Goal: Find specific page/section: Find specific page/section

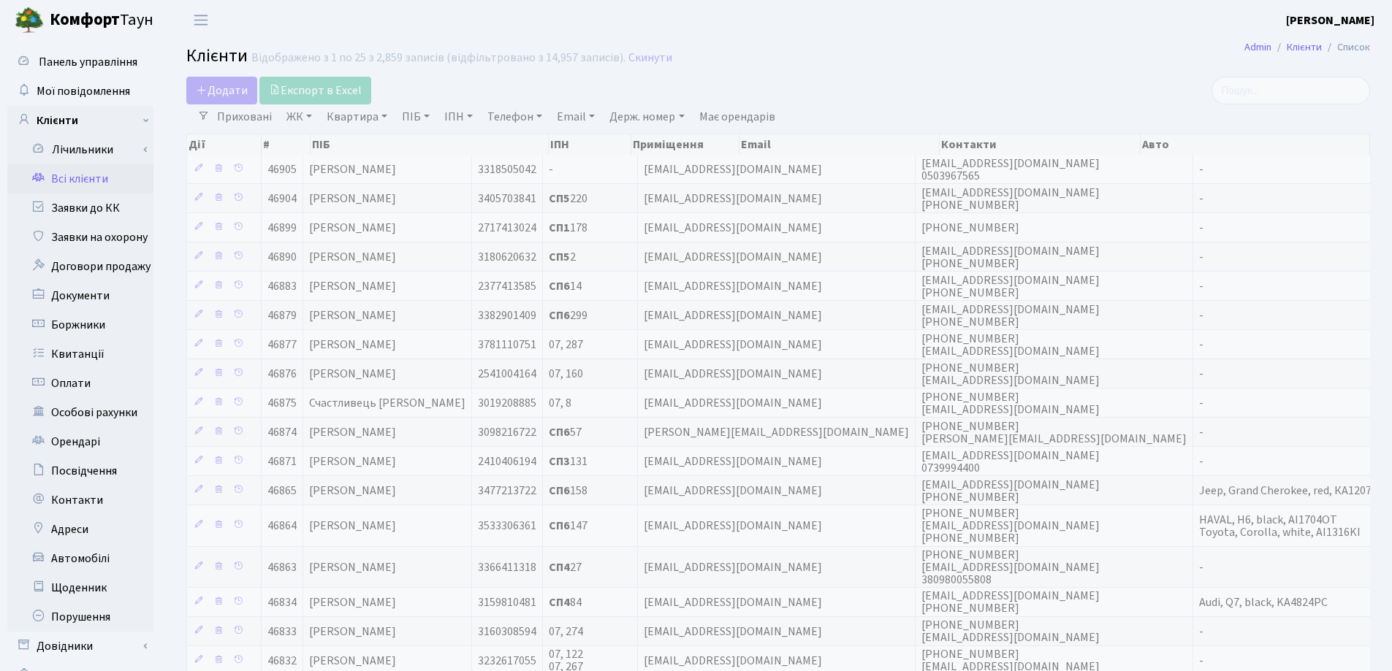
select select "25"
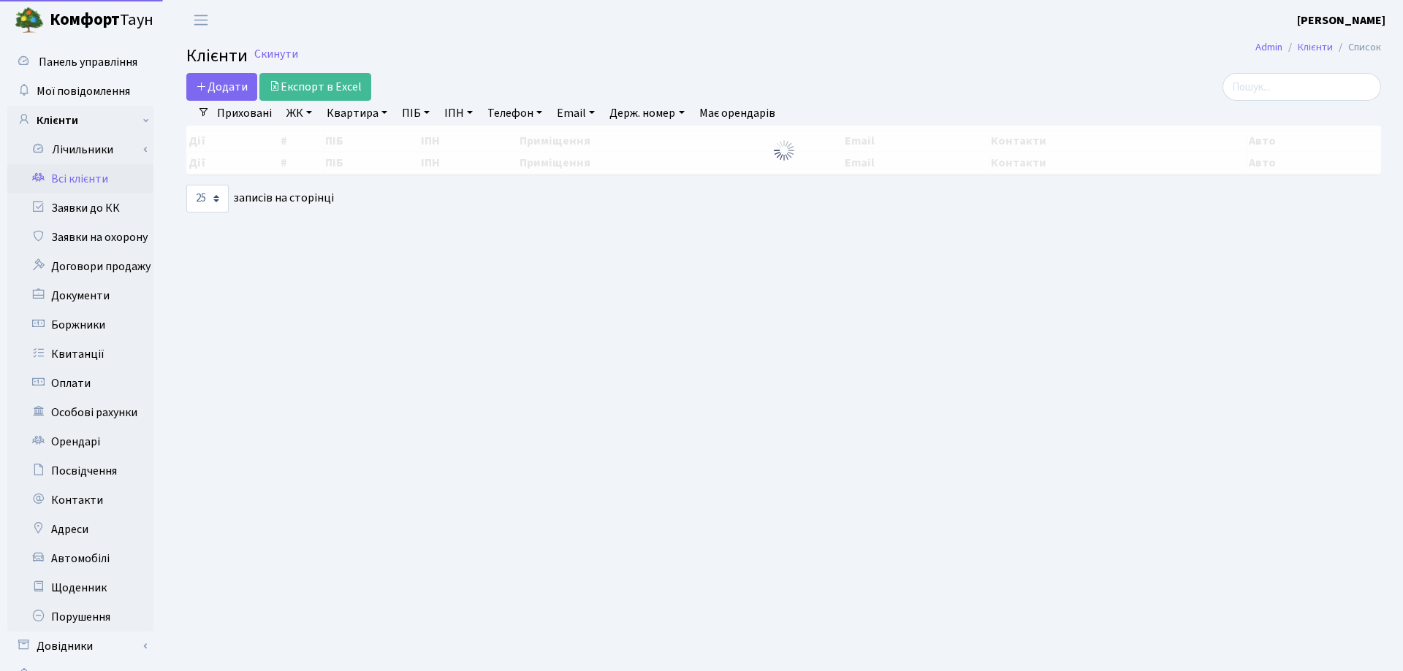
select select "25"
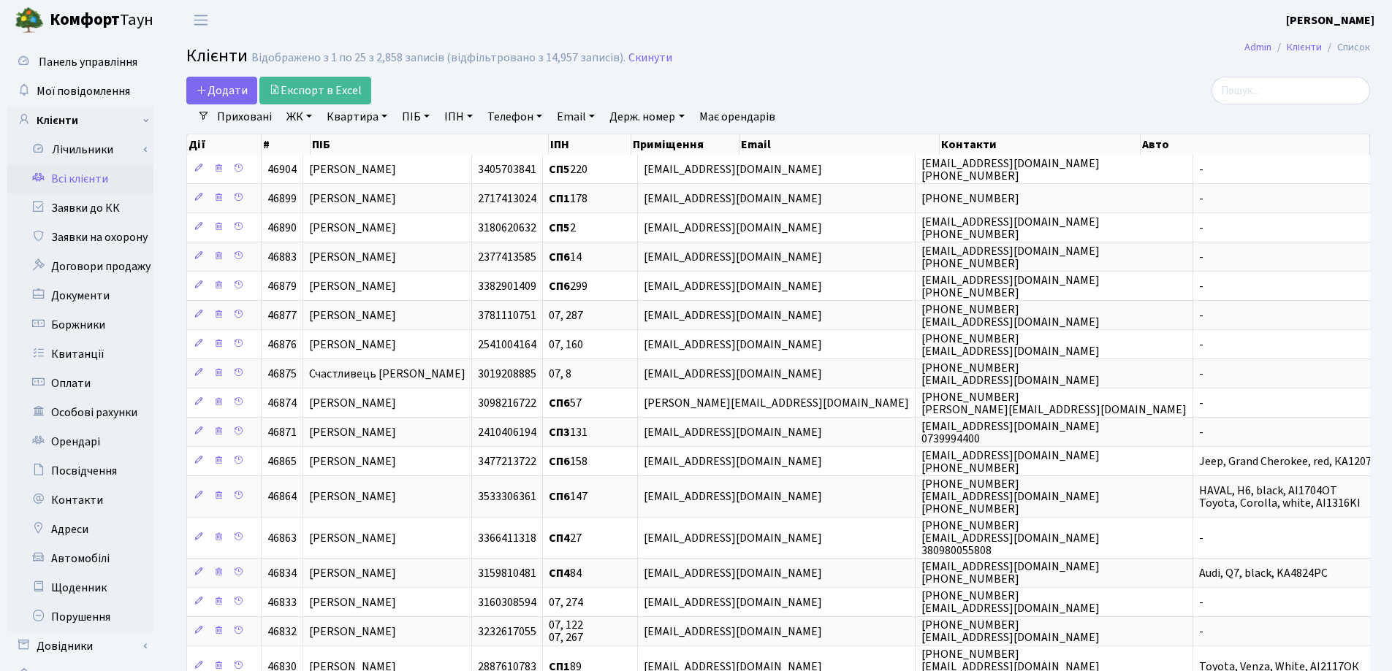
click at [387, 112] on link "Квартира" at bounding box center [357, 116] width 72 height 25
click at [1245, 88] on input "search" at bounding box center [1290, 91] width 159 height 28
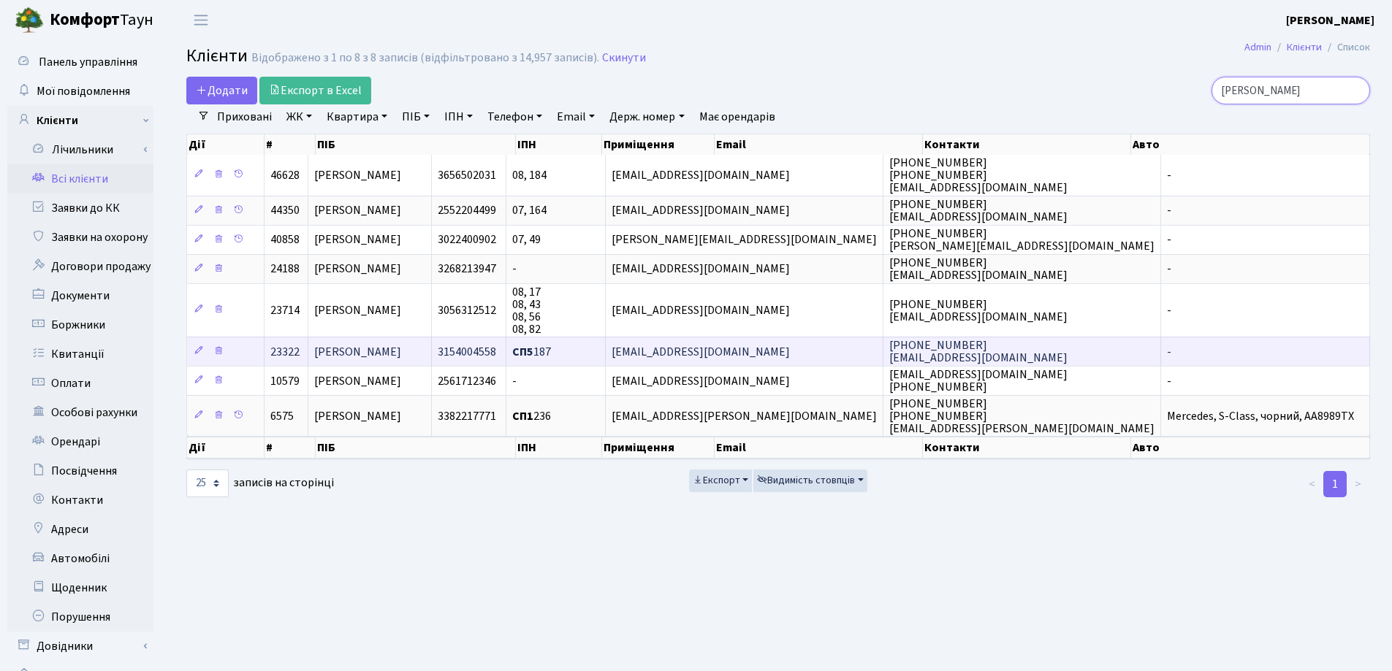
type input "Клим"
click at [401, 354] on span "Климчук Григорій Вікторович" at bounding box center [357, 352] width 87 height 16
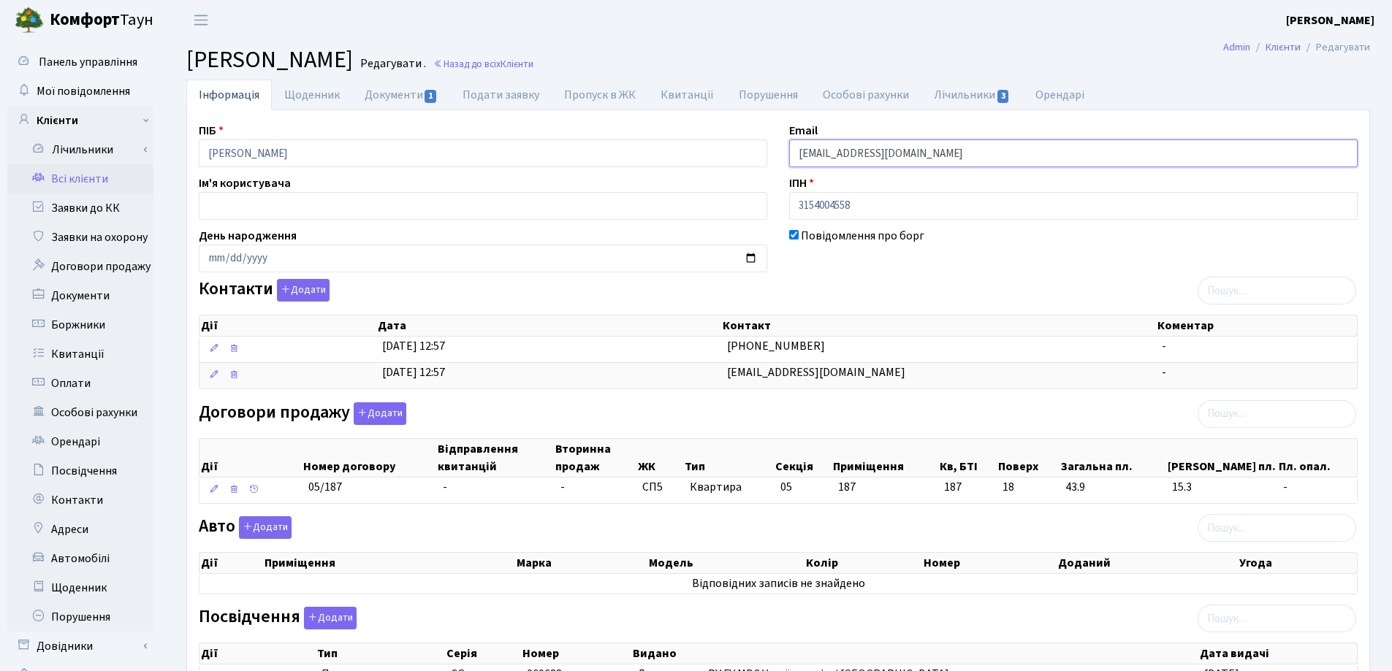
drag, startPoint x: 930, startPoint y: 153, endPoint x: 765, endPoint y: 153, distance: 165.1
click at [765, 153] on div "ПІБ Климчук Григорій Вікторович Email gklym4uk@gmail.com Ім'я користувача ІПН 3…" at bounding box center [778, 527] width 1181 height 810
click at [389, 100] on link "Документи 1" at bounding box center [401, 95] width 98 height 30
select select "25"
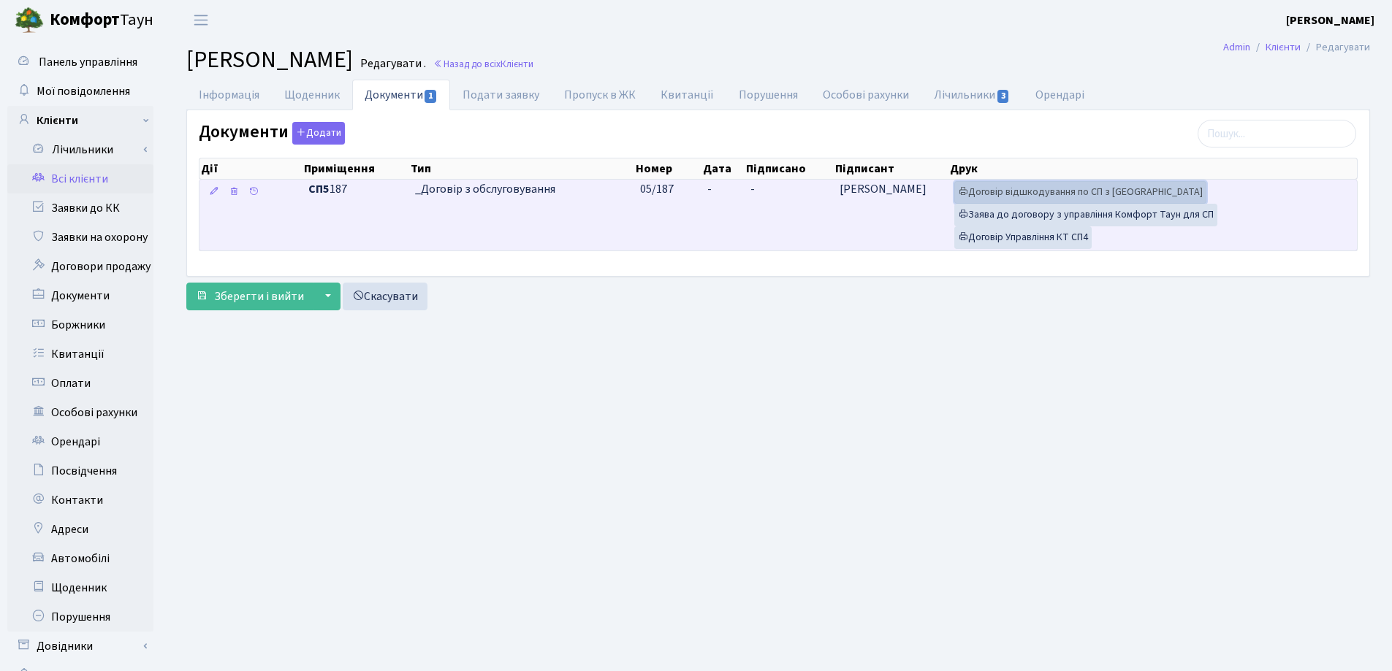
click at [1035, 194] on link "Договір відшкодування по СП з Екві" at bounding box center [1080, 192] width 252 height 23
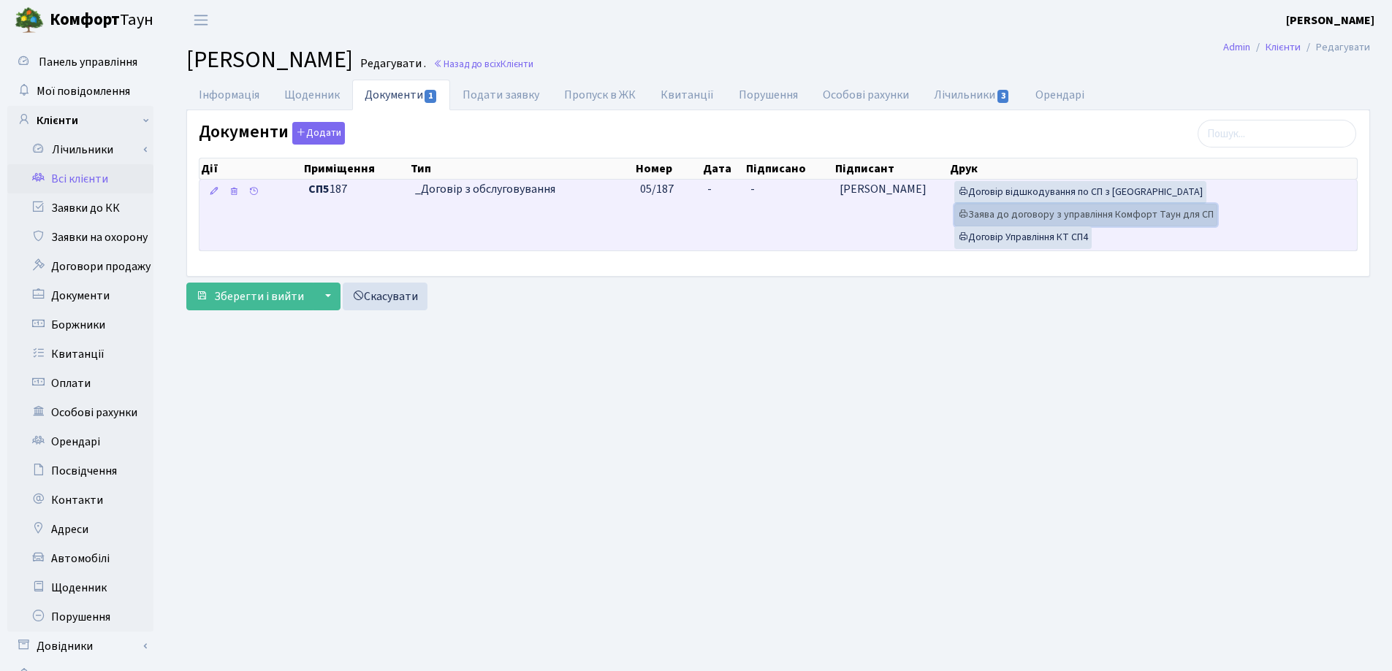
click at [1032, 221] on link "Заява до договору з управління Комфорт Таун для СП" at bounding box center [1085, 215] width 263 height 23
click at [1062, 244] on link "Договір Управління КТ СП4" at bounding box center [1022, 238] width 137 height 23
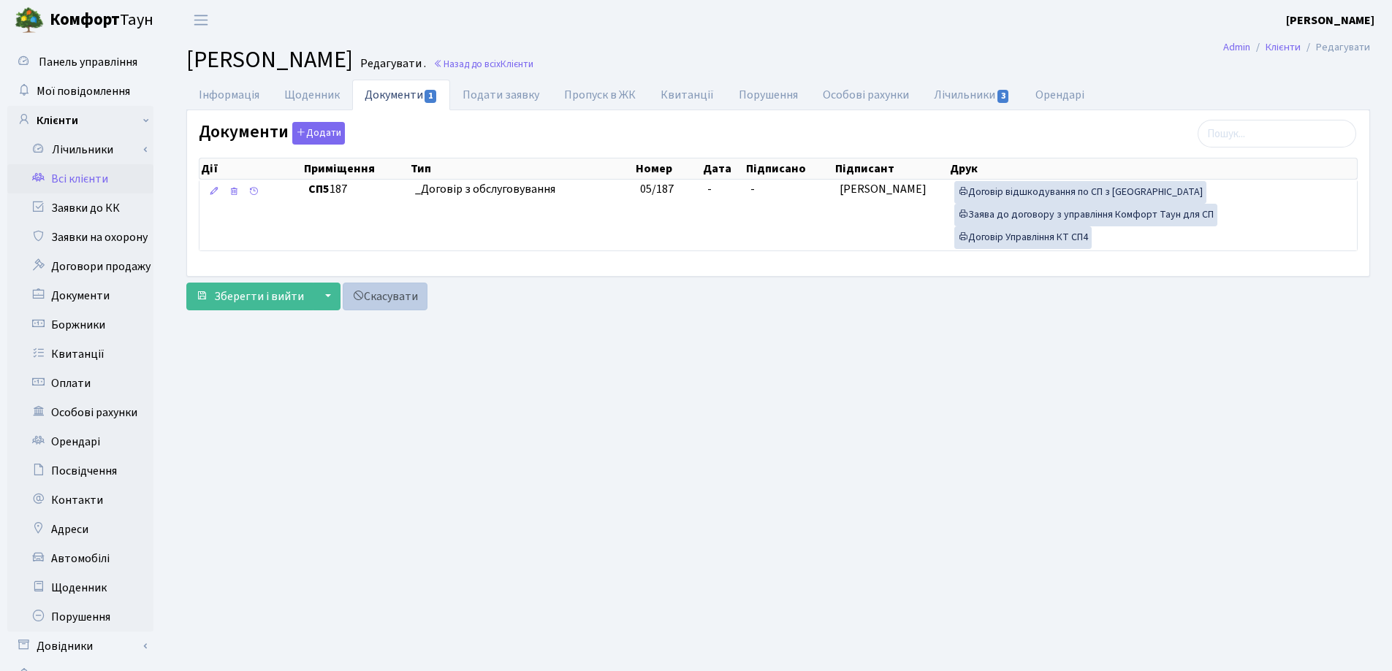
drag, startPoint x: 773, startPoint y: 498, endPoint x: 389, endPoint y: 288, distance: 437.8
click at [769, 498] on main "Admin Клієнти Редагувати Клієнт Климчук Григорій Вікторович Редагувати . Назад …" at bounding box center [778, 369] width 1228 height 658
click at [227, 92] on link "Інформація" at bounding box center [228, 95] width 85 height 30
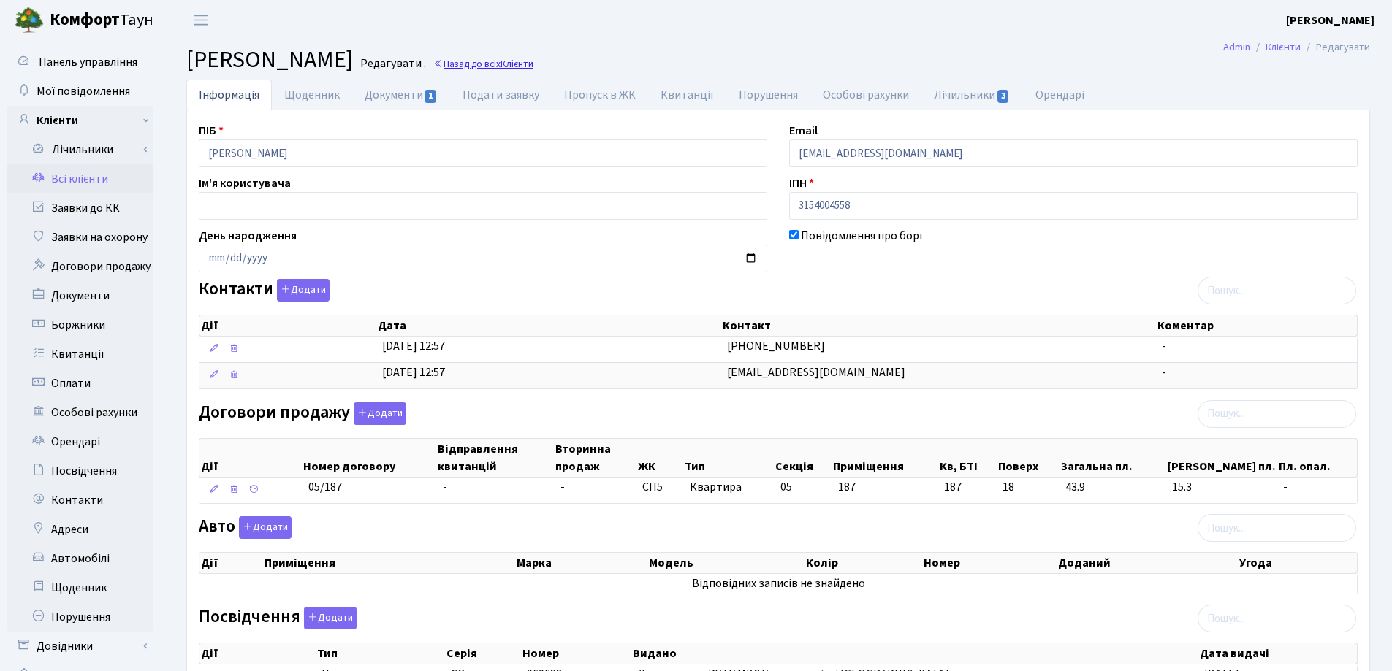
click at [533, 67] on link "Назад до всіх Клієнти" at bounding box center [483, 64] width 100 height 14
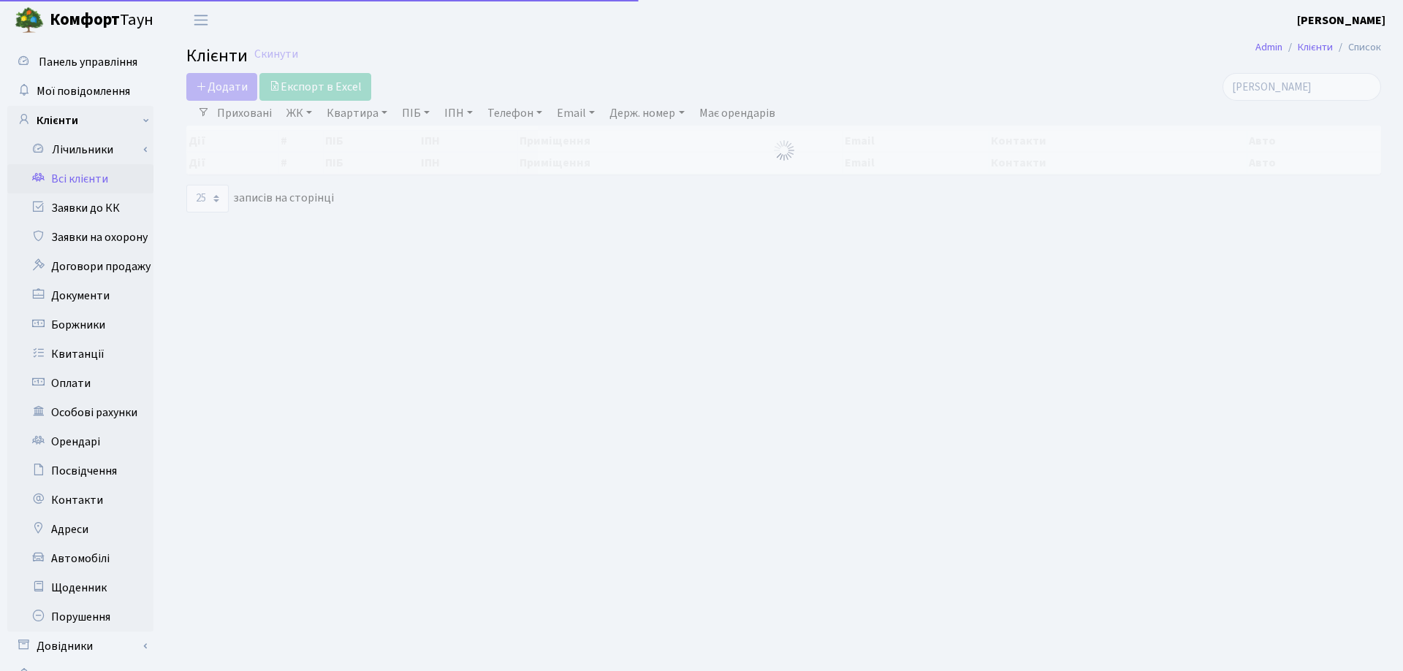
select select "25"
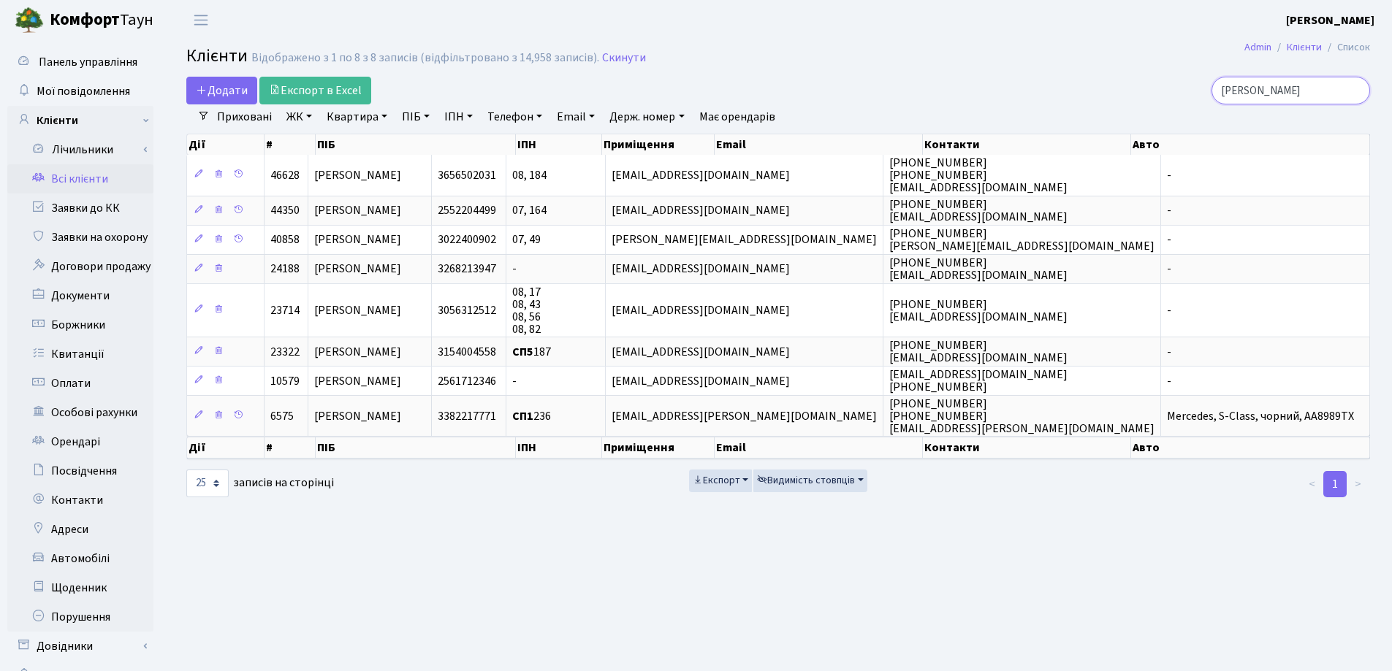
click at [1355, 92] on input "Клим" at bounding box center [1290, 91] width 159 height 28
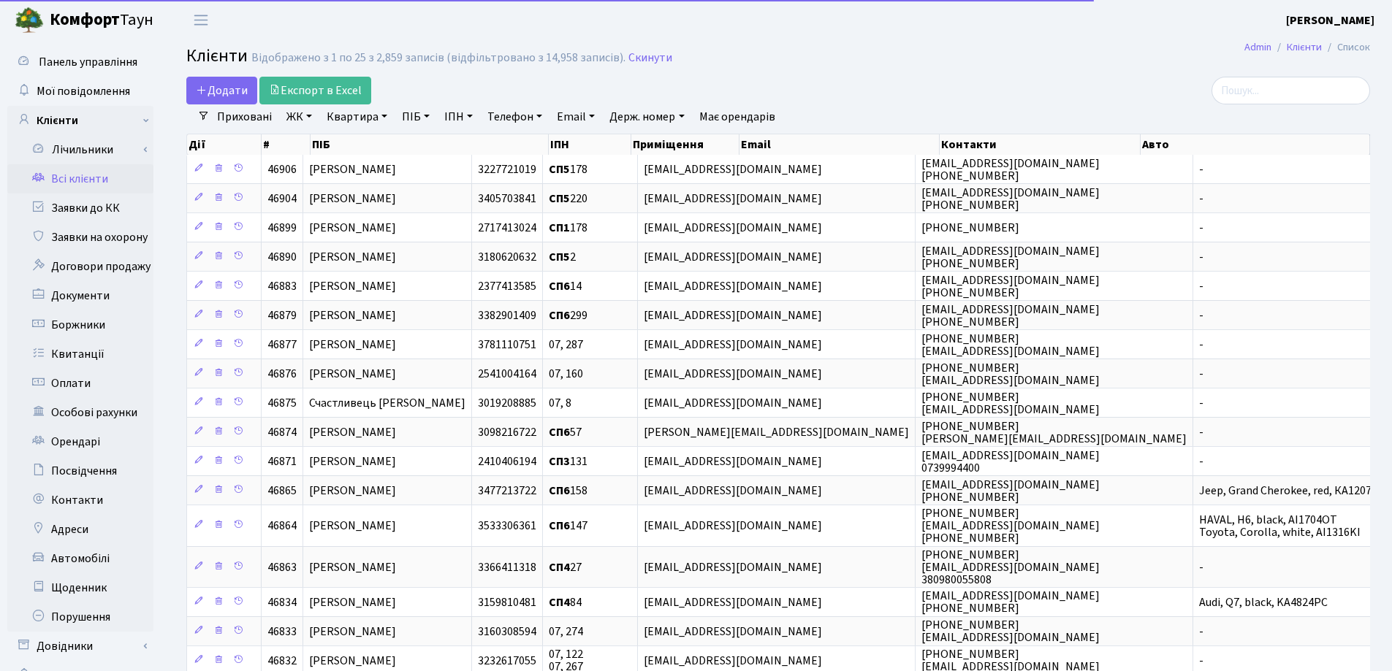
click at [384, 115] on link "Квартира" at bounding box center [357, 116] width 72 height 25
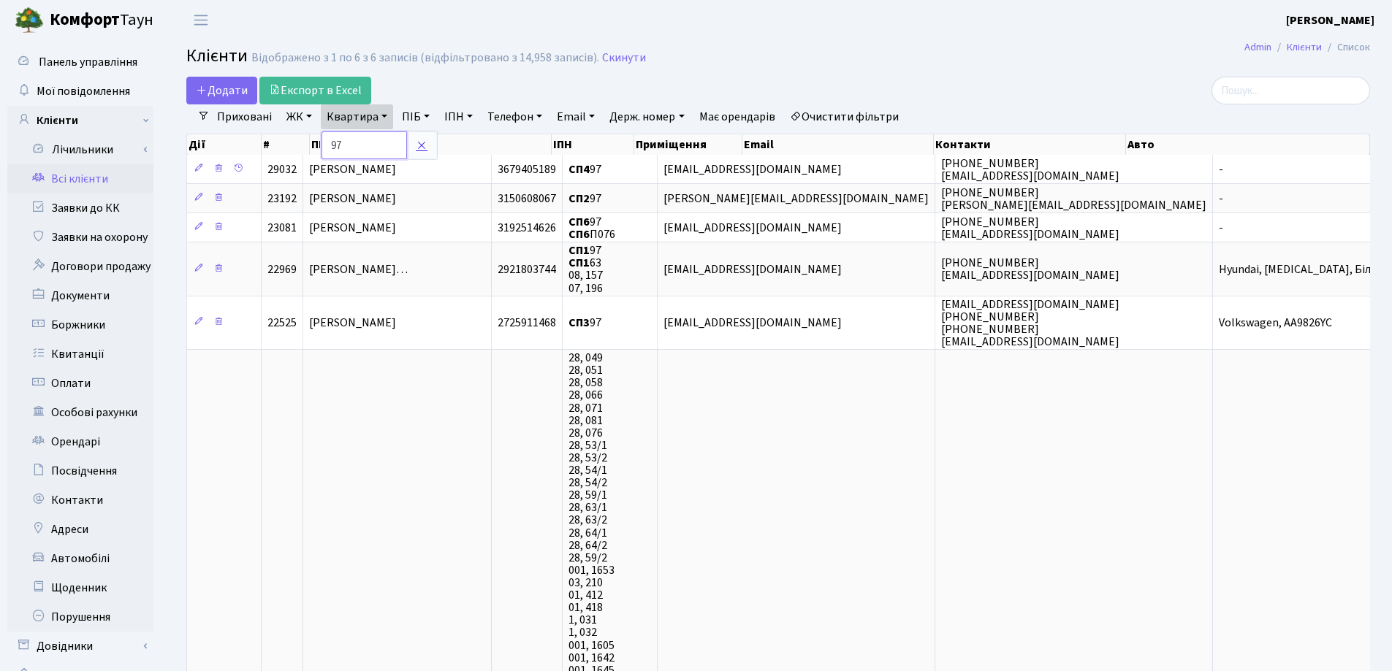
type input "97"
click at [425, 140] on icon at bounding box center [422, 146] width 12 height 12
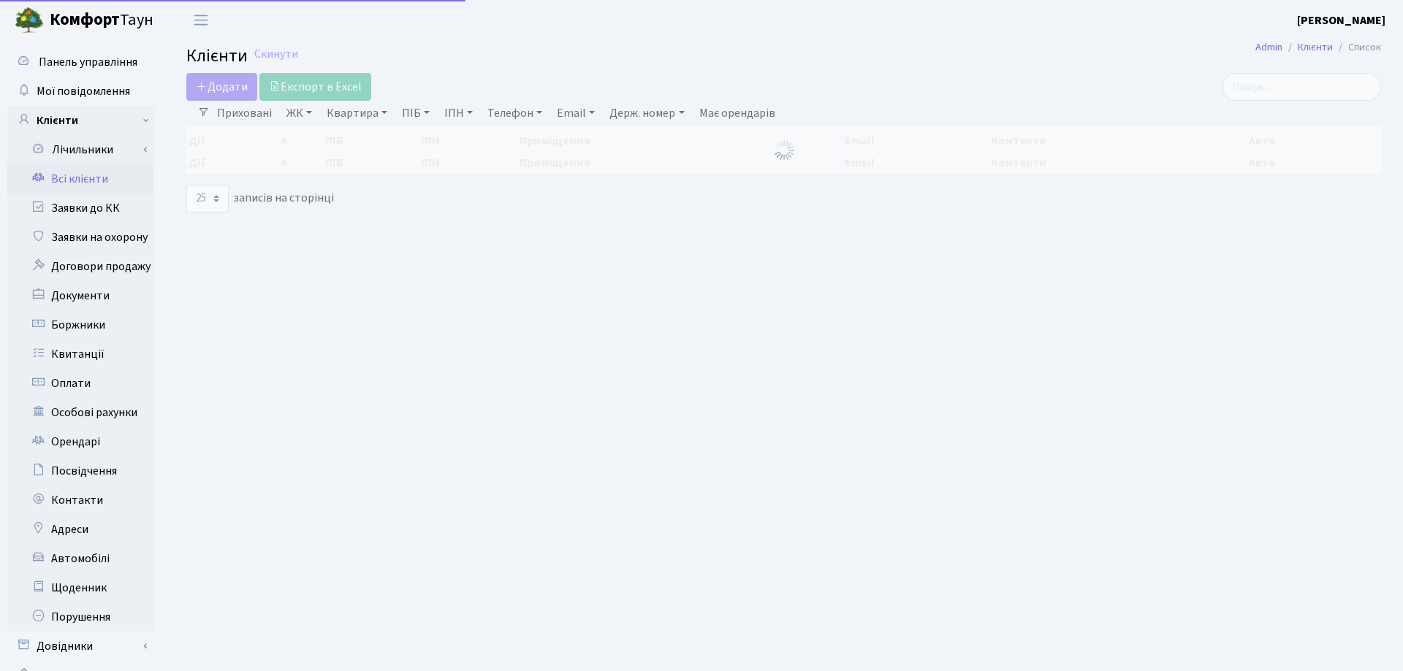
select select "25"
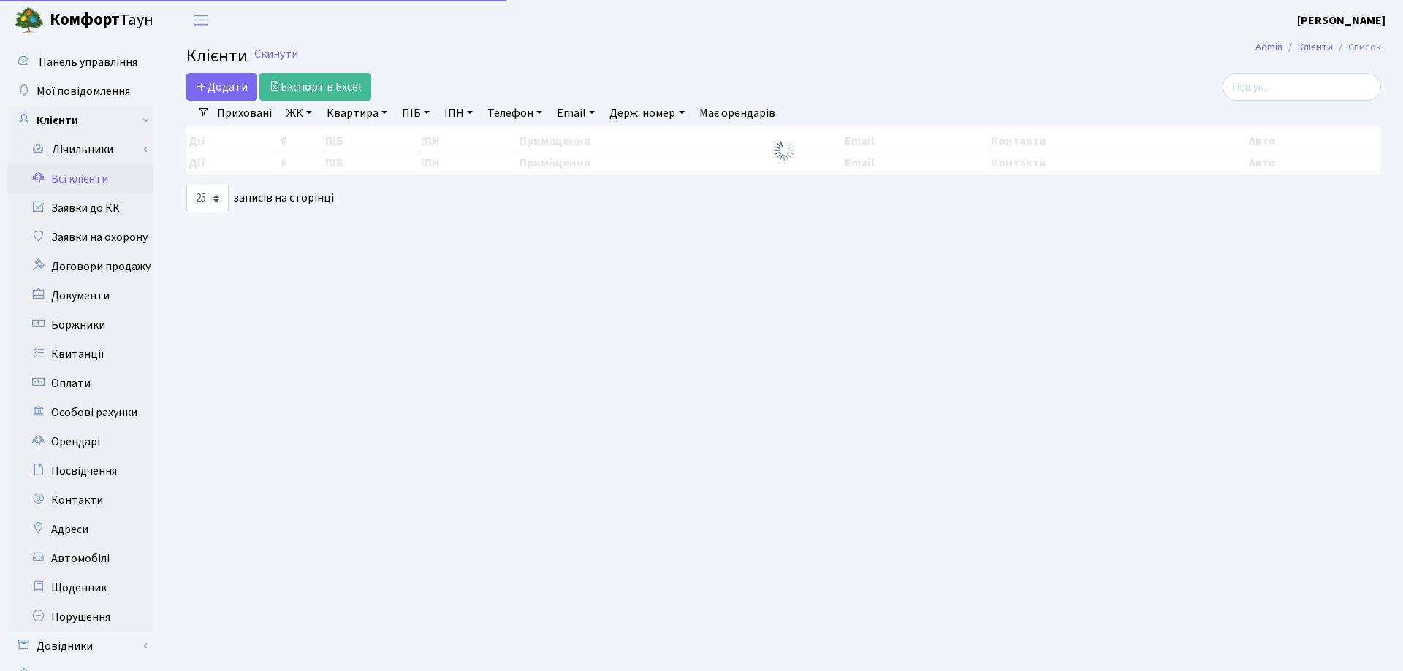
select select "25"
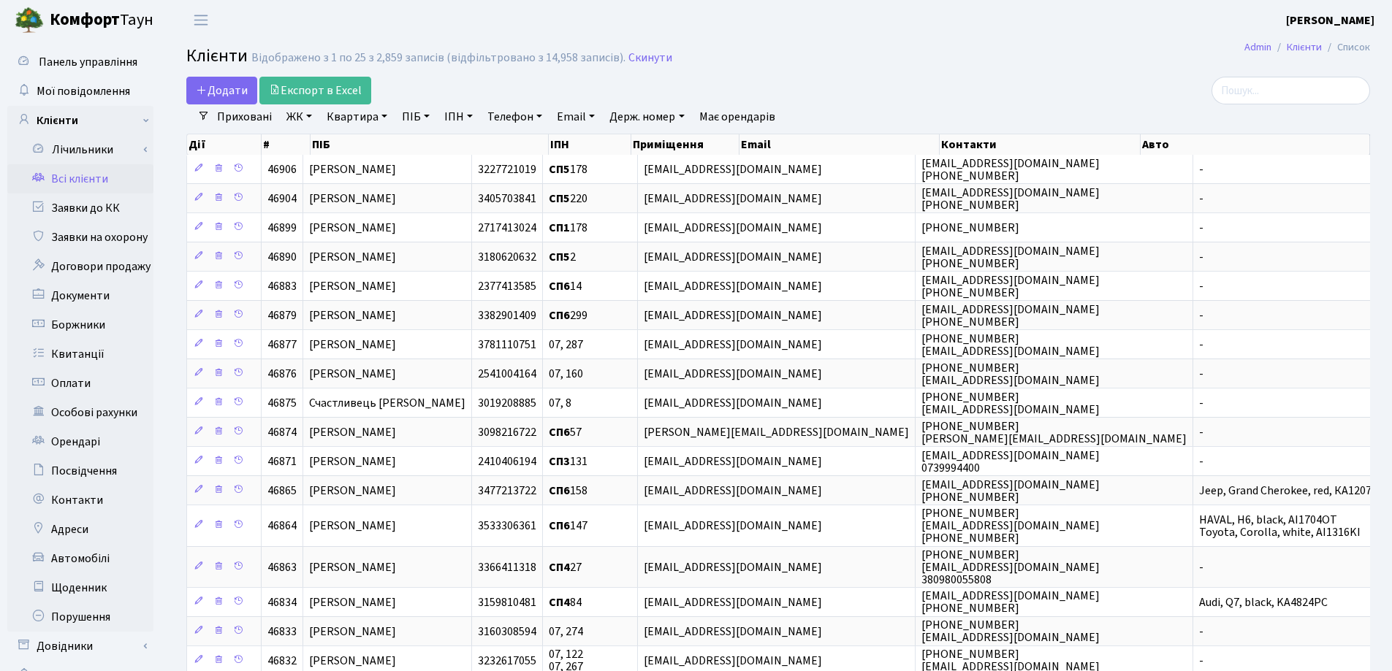
click at [383, 115] on link "Квартира" at bounding box center [357, 116] width 72 height 25
type input "144"
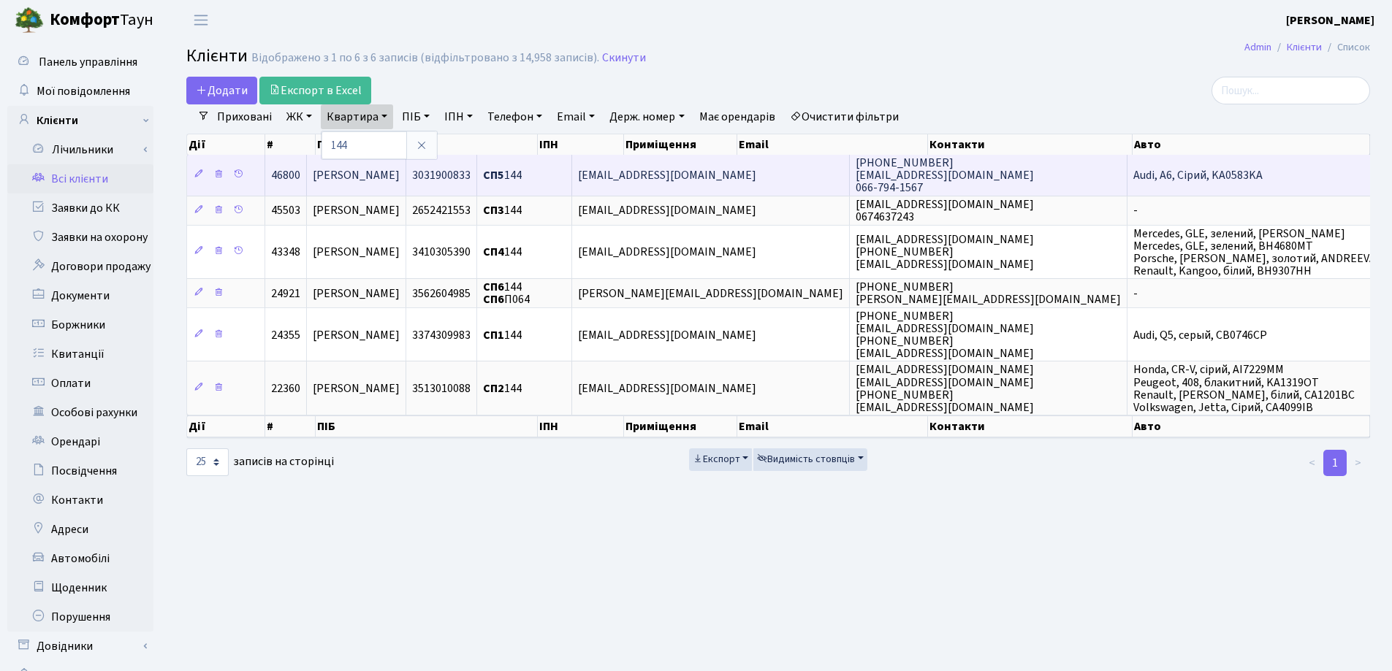
click at [400, 172] on span "[PERSON_NAME]" at bounding box center [356, 175] width 87 height 16
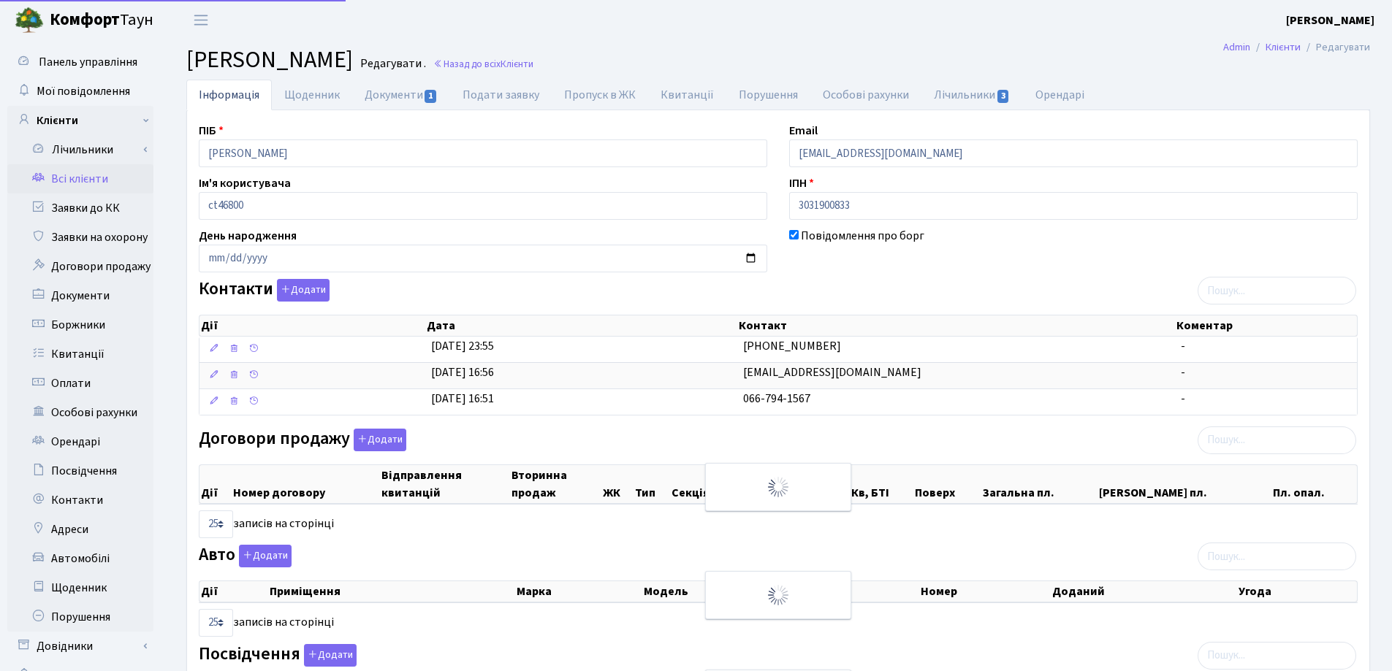
select select "25"
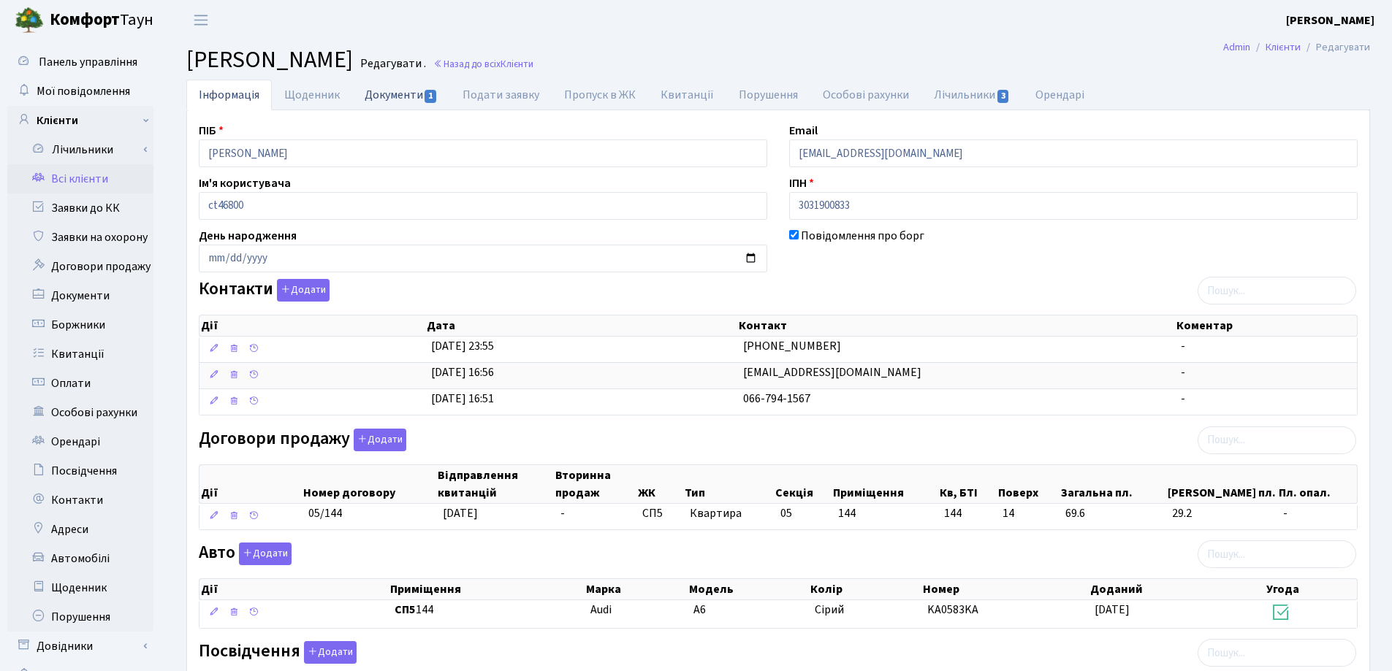
click at [366, 94] on link "Документи 1" at bounding box center [401, 95] width 98 height 30
select select "25"
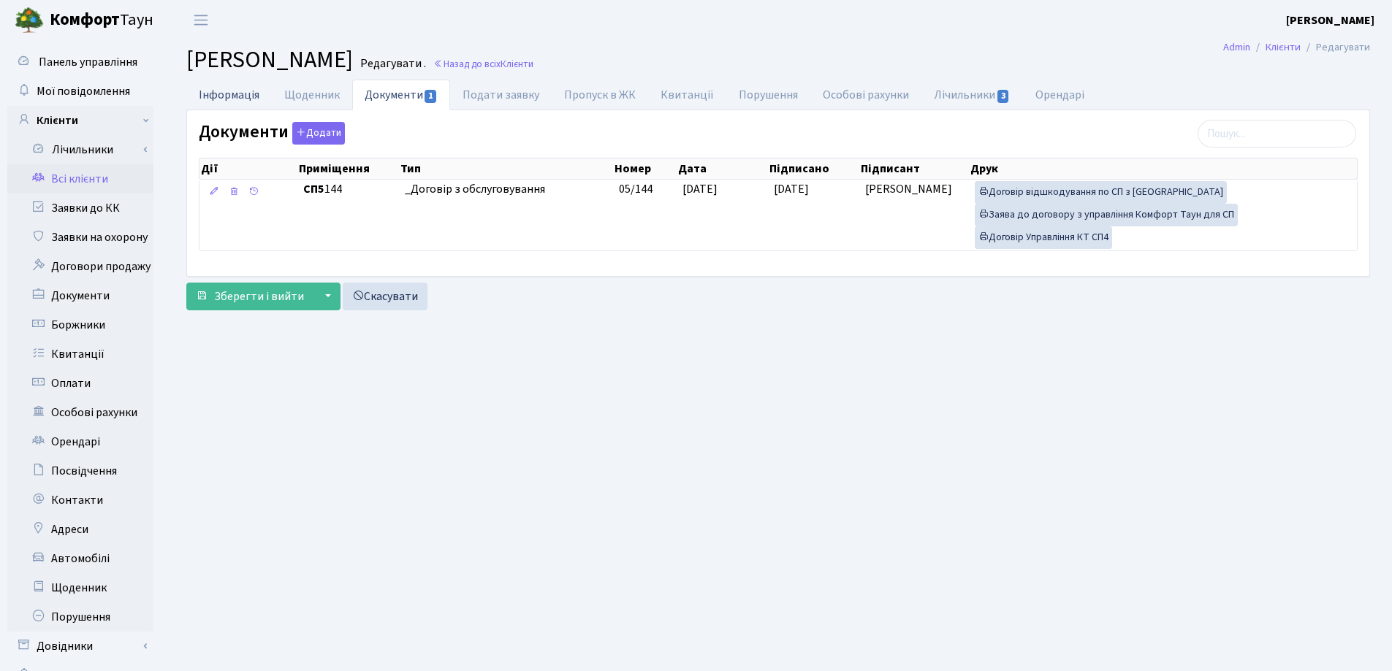
click at [224, 90] on link "Інформація" at bounding box center [228, 95] width 85 height 30
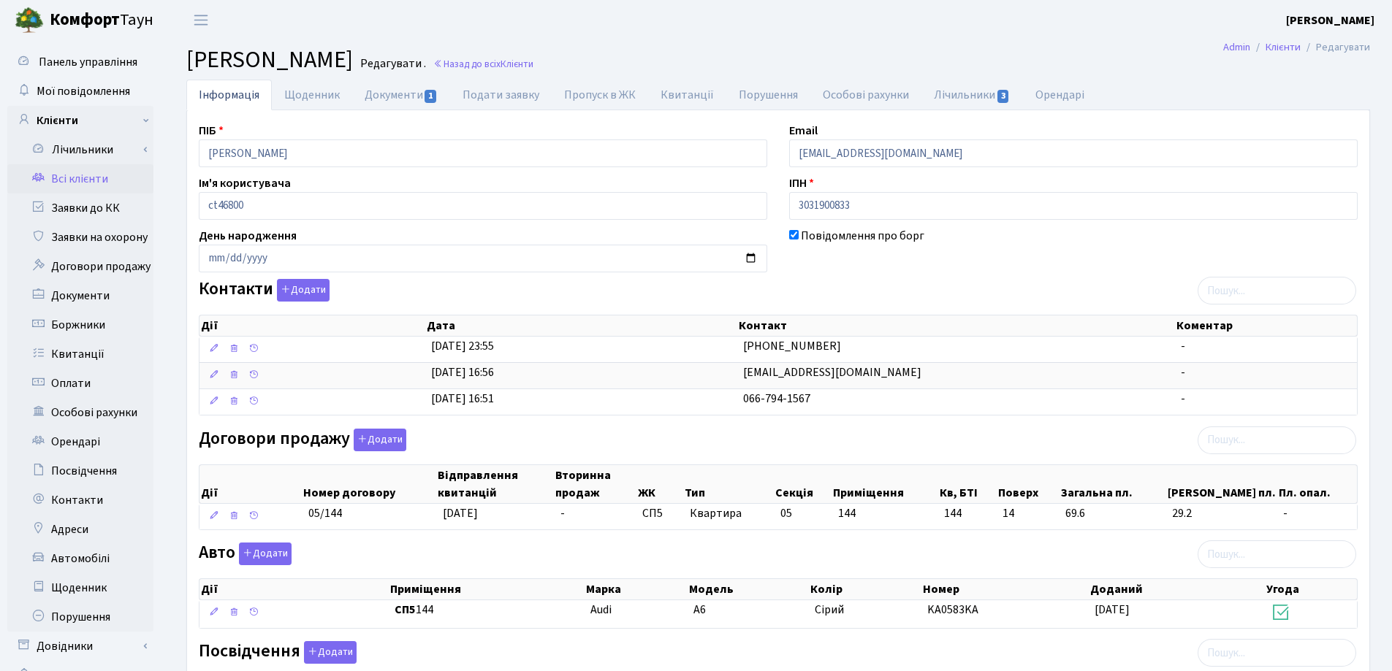
click at [803, 39] on header "Комфорт Таун Лоскутова В. С. Мій обліковий запис Вийти" at bounding box center [696, 20] width 1392 height 40
click at [533, 66] on link "Назад до всіх Клієнти" at bounding box center [483, 64] width 100 height 14
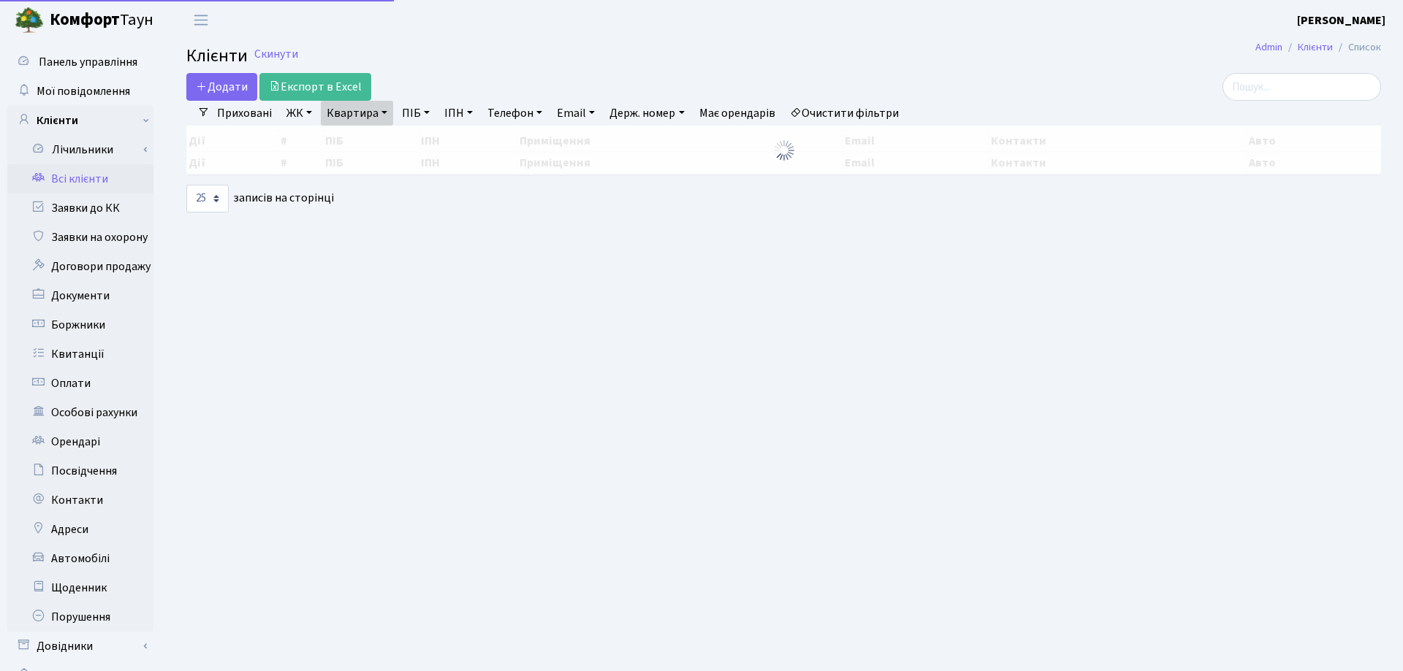
select select "25"
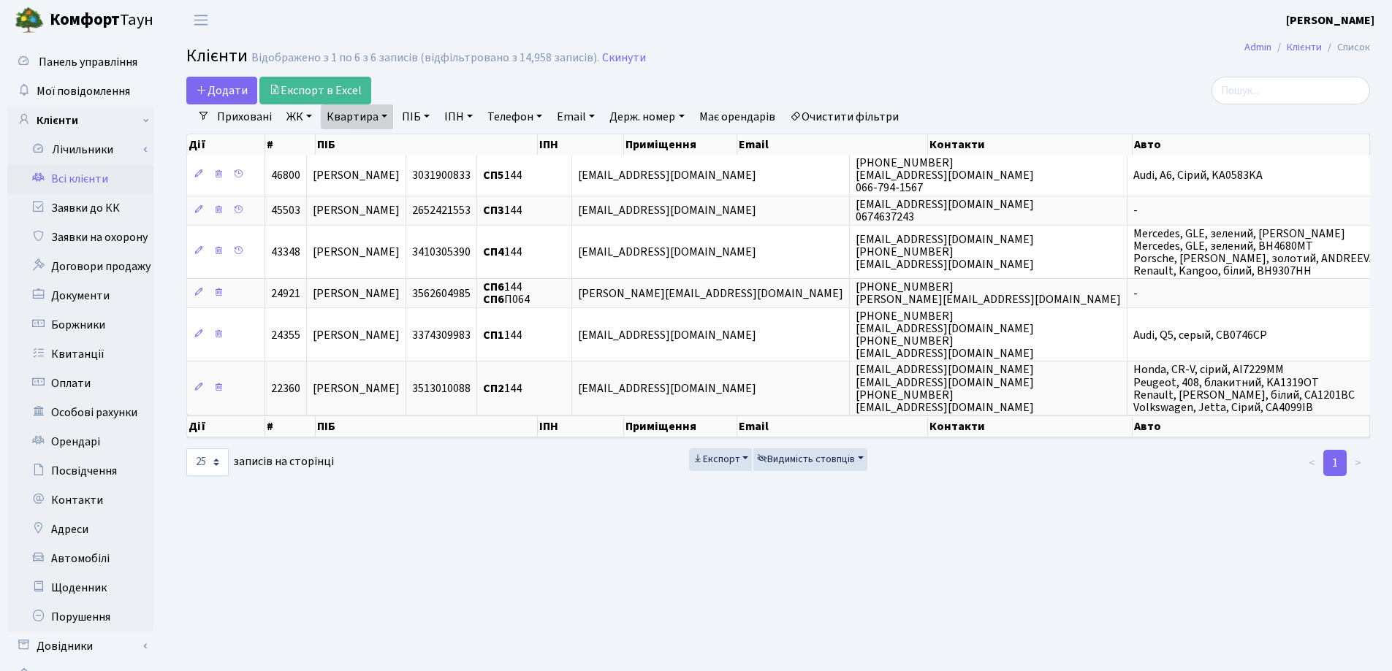
click at [385, 116] on link "Квартира" at bounding box center [357, 116] width 72 height 25
click at [419, 146] on icon at bounding box center [422, 146] width 12 height 12
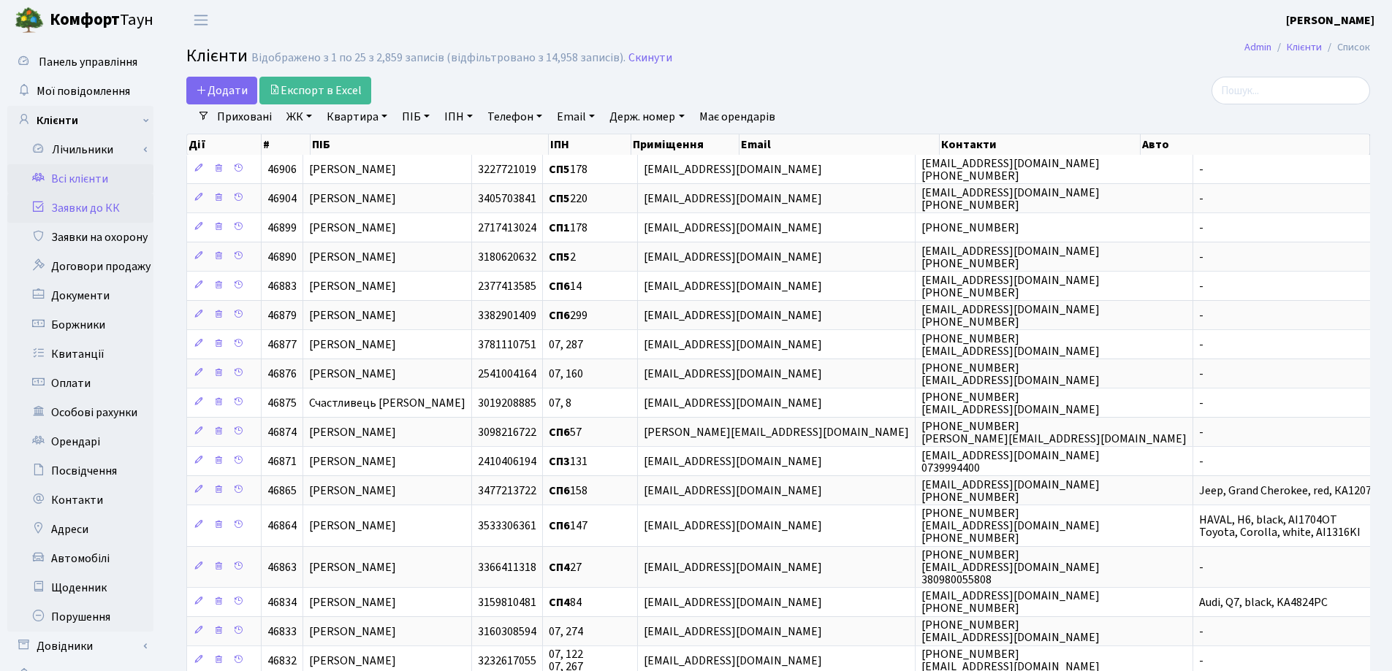
click at [69, 211] on link "Заявки до КК" at bounding box center [80, 208] width 146 height 29
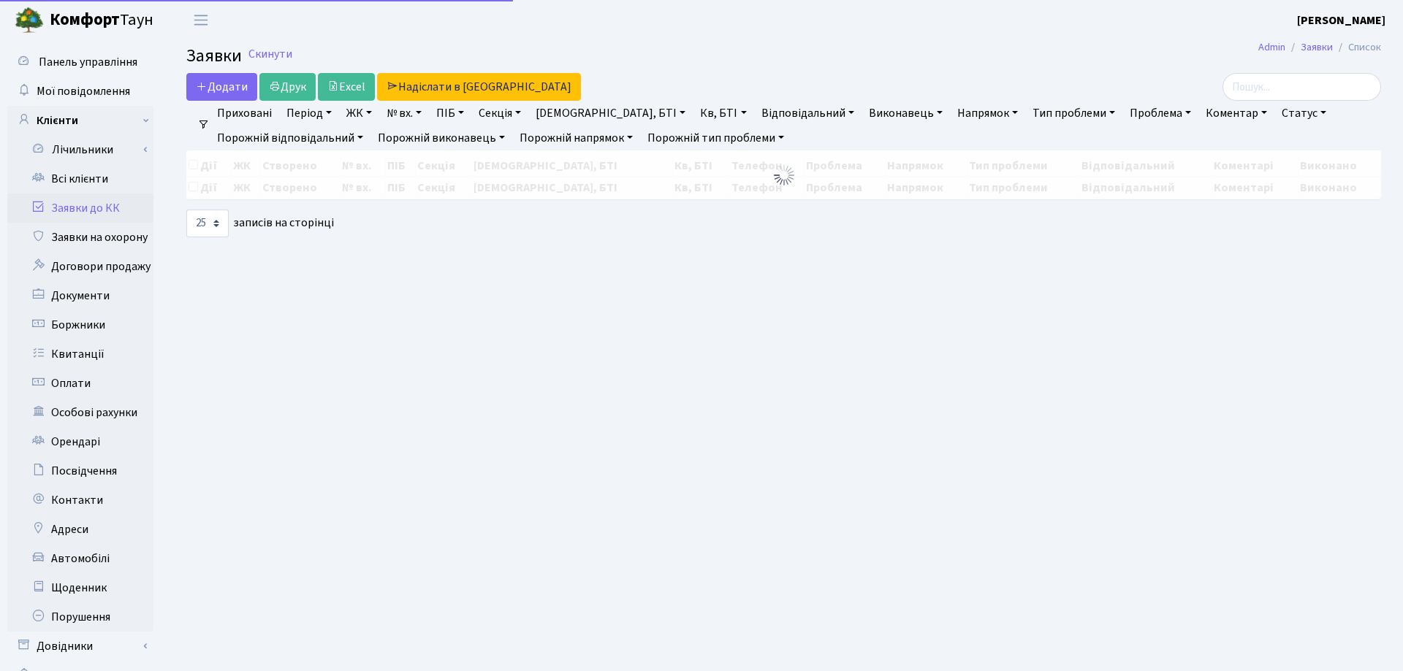
select select "25"
